Goal: Find specific page/section: Find specific page/section

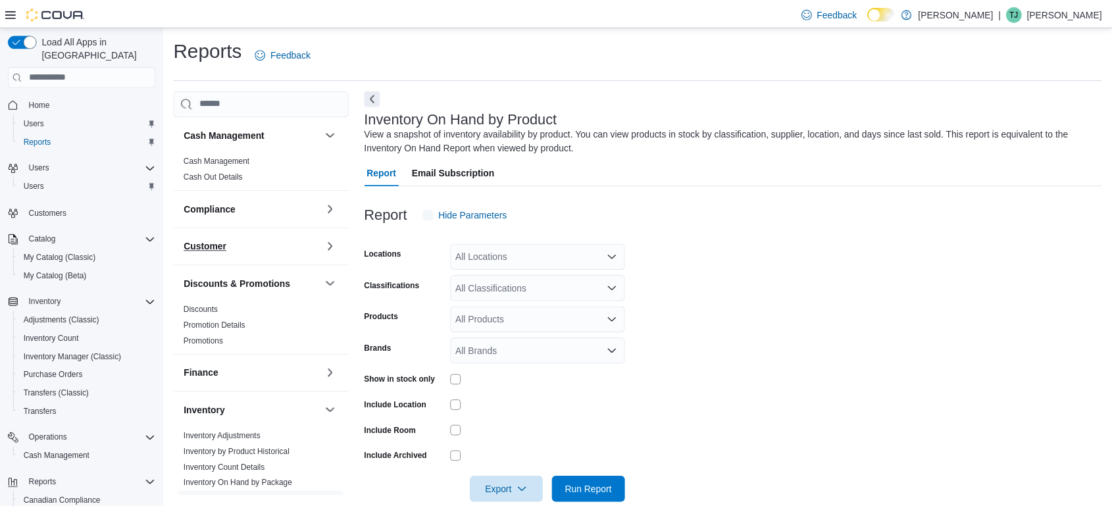
scroll to position [21, 0]
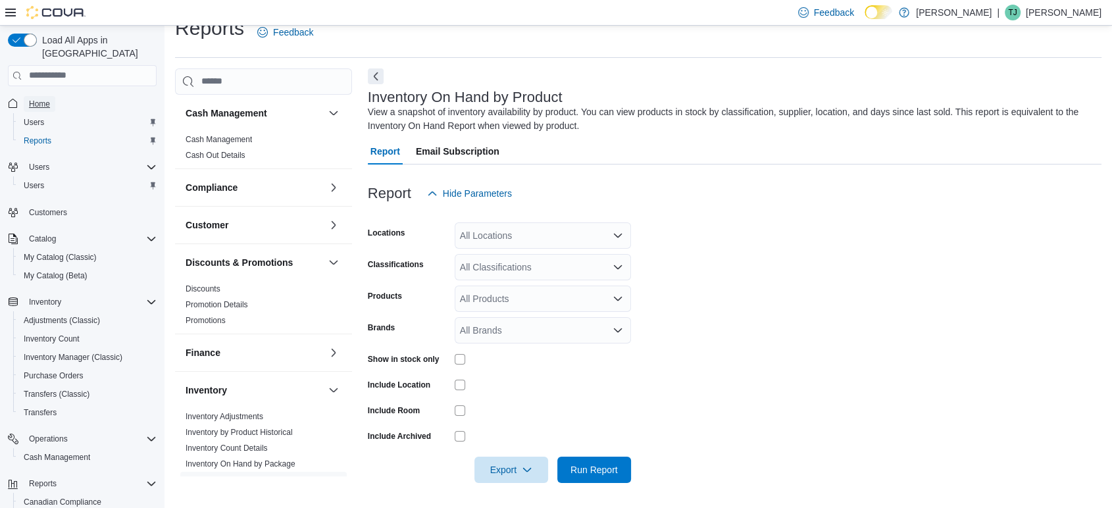
click at [30, 97] on span "Home" at bounding box center [39, 104] width 21 height 16
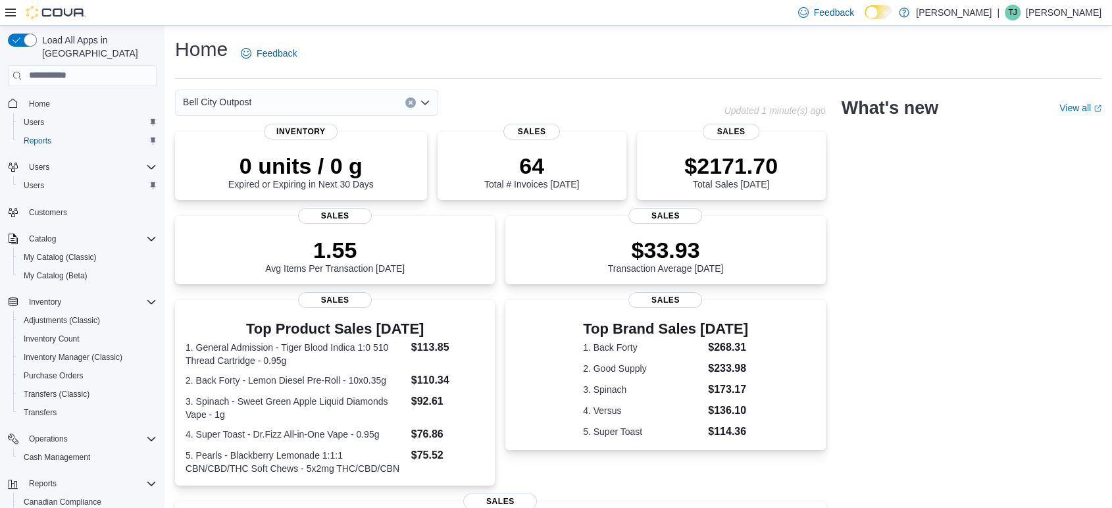
click at [409, 100] on icon "Clear input" at bounding box center [410, 102] width 5 height 5
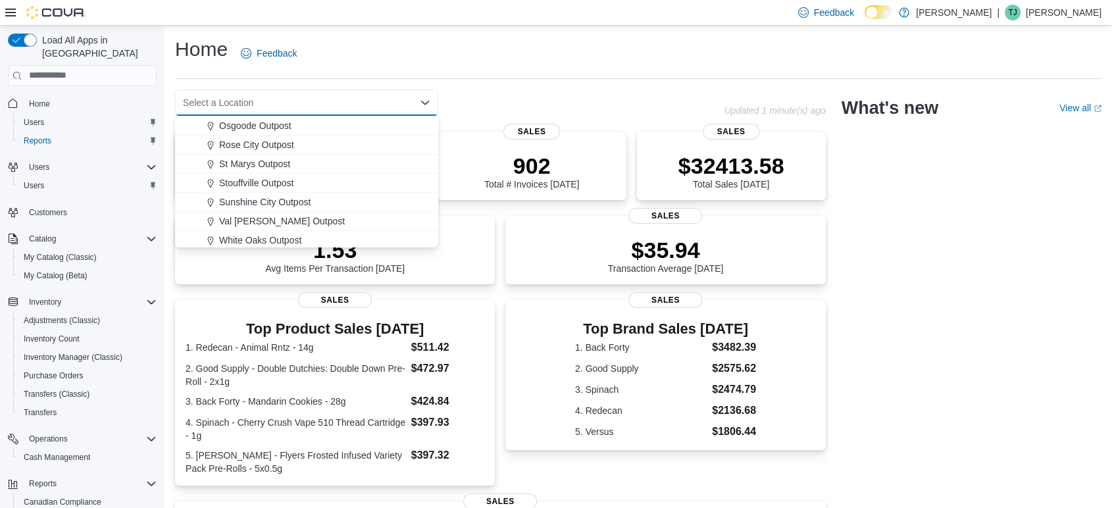
scroll to position [345, 0]
click at [234, 234] on span "White Oaks Outpost" at bounding box center [260, 237] width 82 height 13
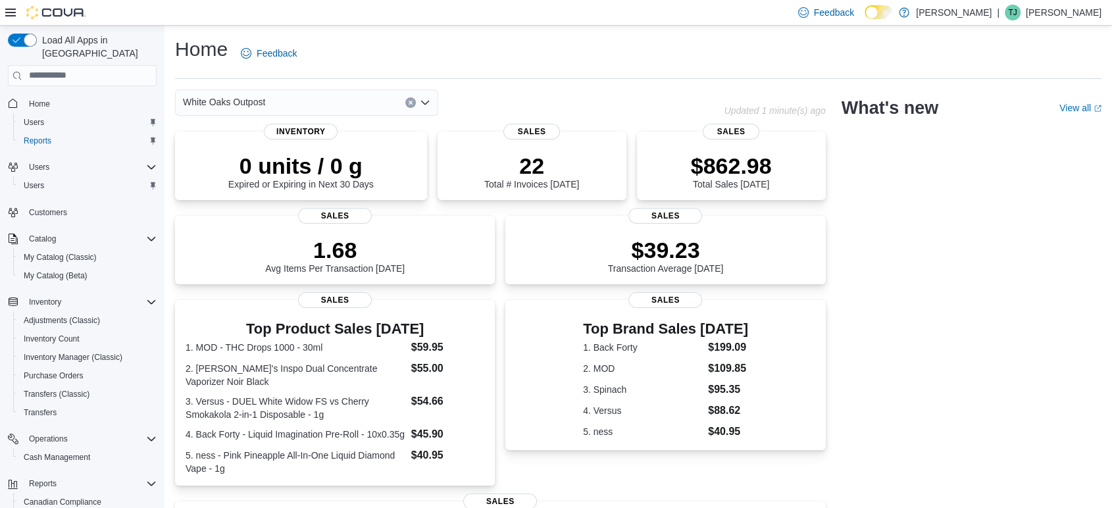
click at [413, 98] on button "Clear input" at bounding box center [410, 102] width 11 height 11
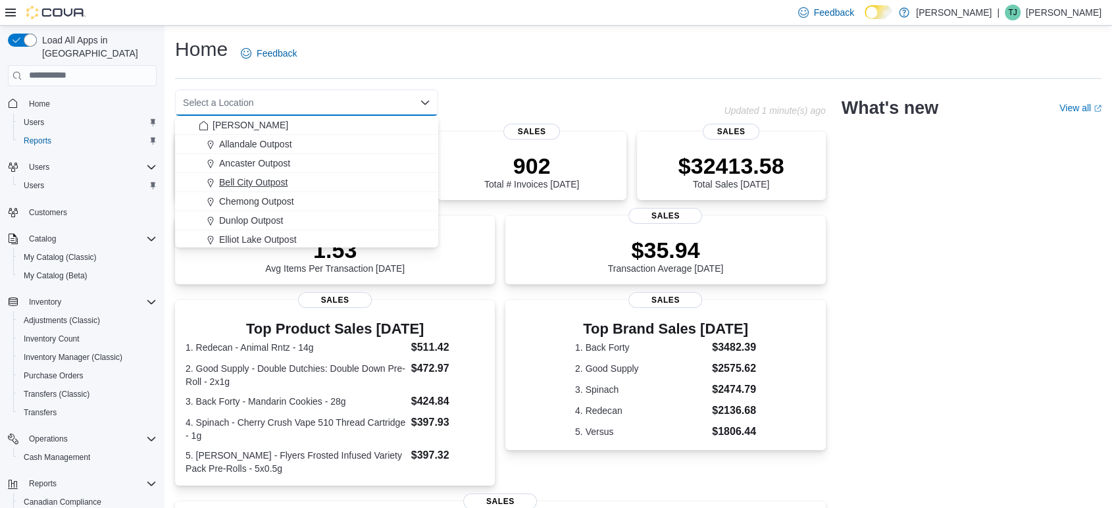
click at [252, 186] on span "Bell City Outpost" at bounding box center [253, 182] width 68 height 13
